Goal: Task Accomplishment & Management: Manage account settings

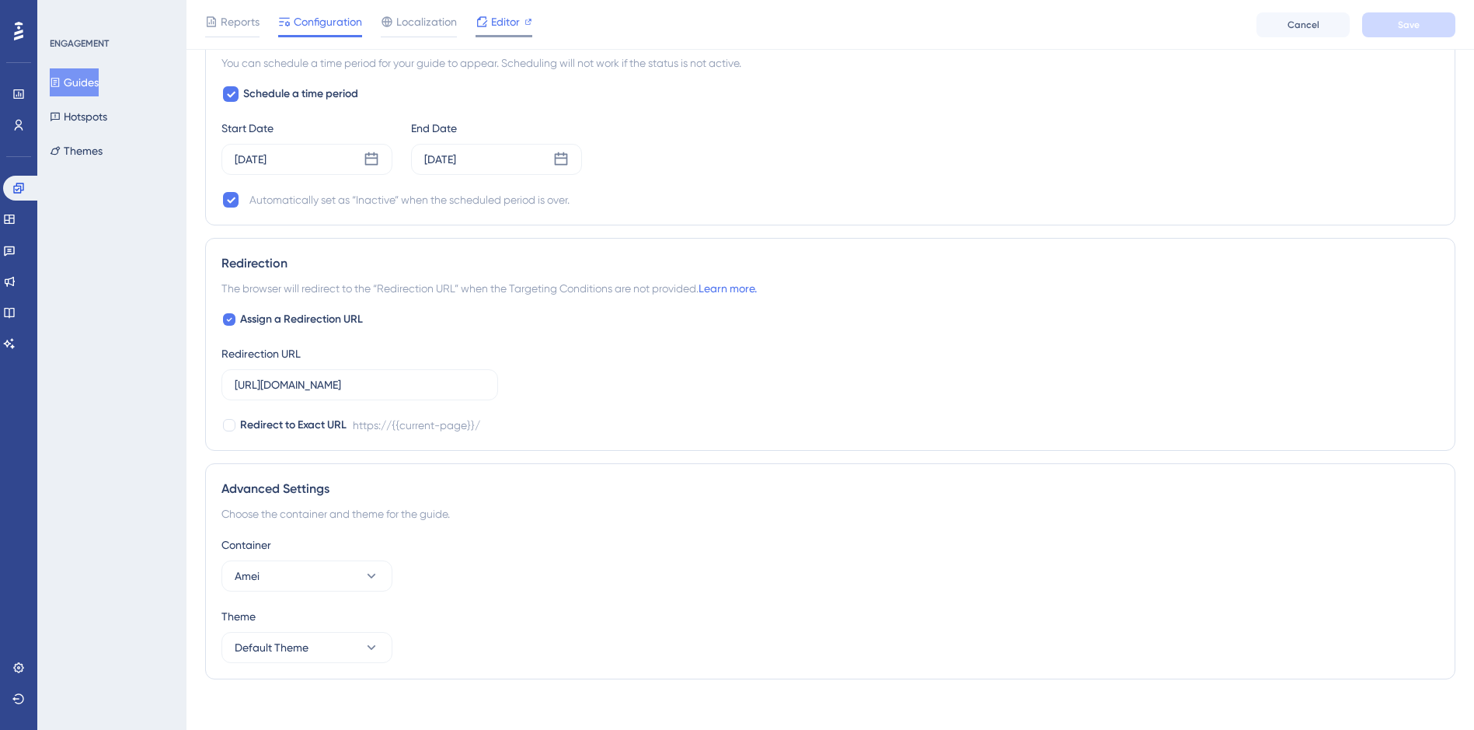
click at [508, 25] on span "Editor" at bounding box center [505, 21] width 29 height 19
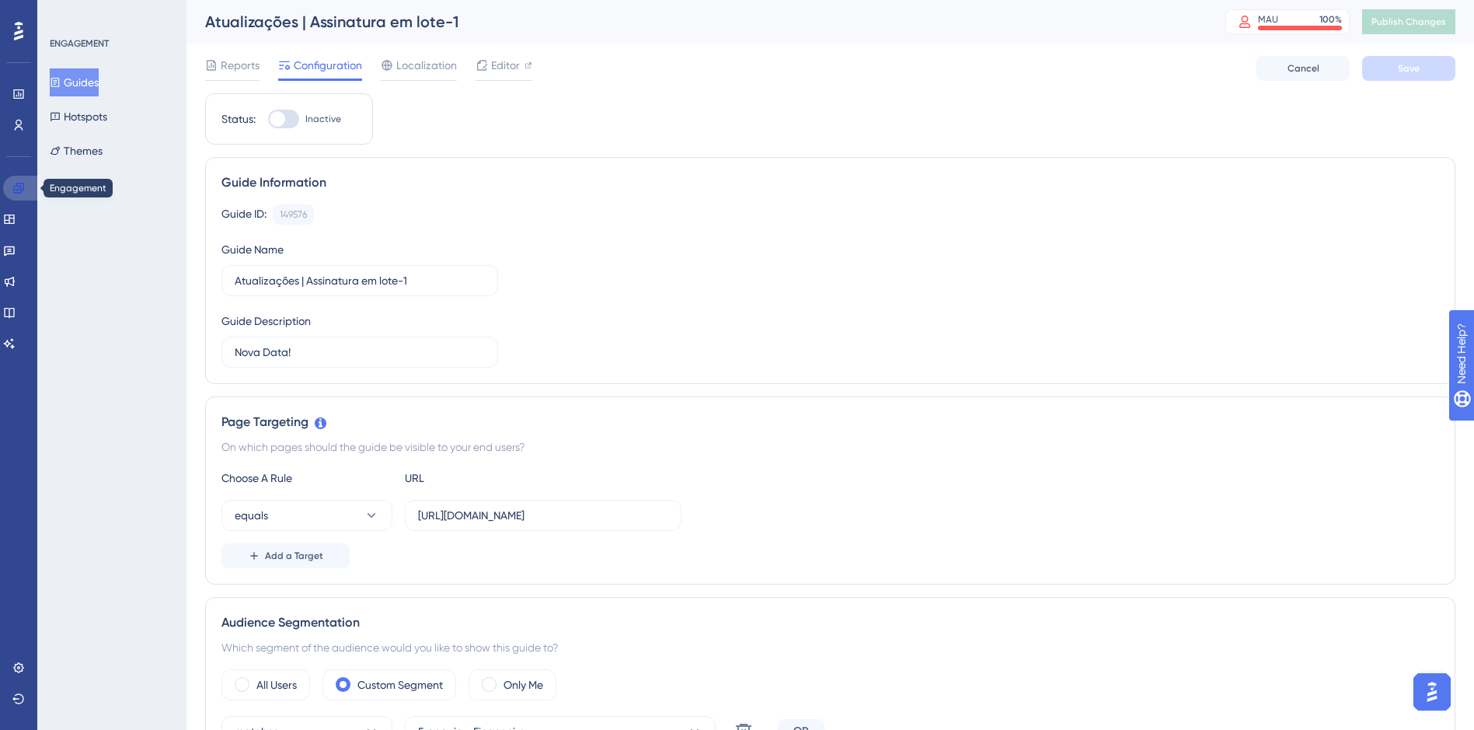
click at [31, 187] on link at bounding box center [21, 188] width 37 height 25
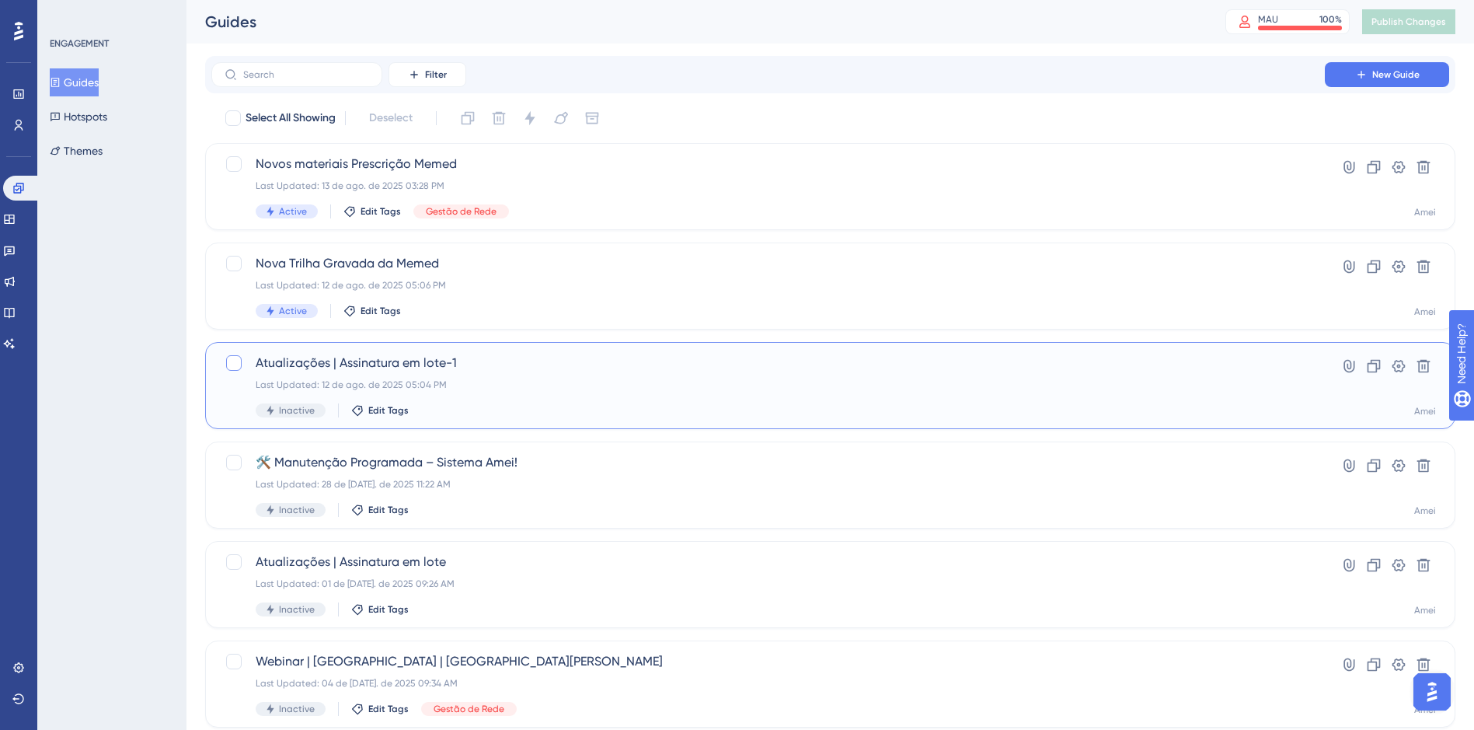
click at [228, 365] on div at bounding box center [234, 363] width 16 height 16
checkbox input "true"
